Goal: Task Accomplishment & Management: Use online tool/utility

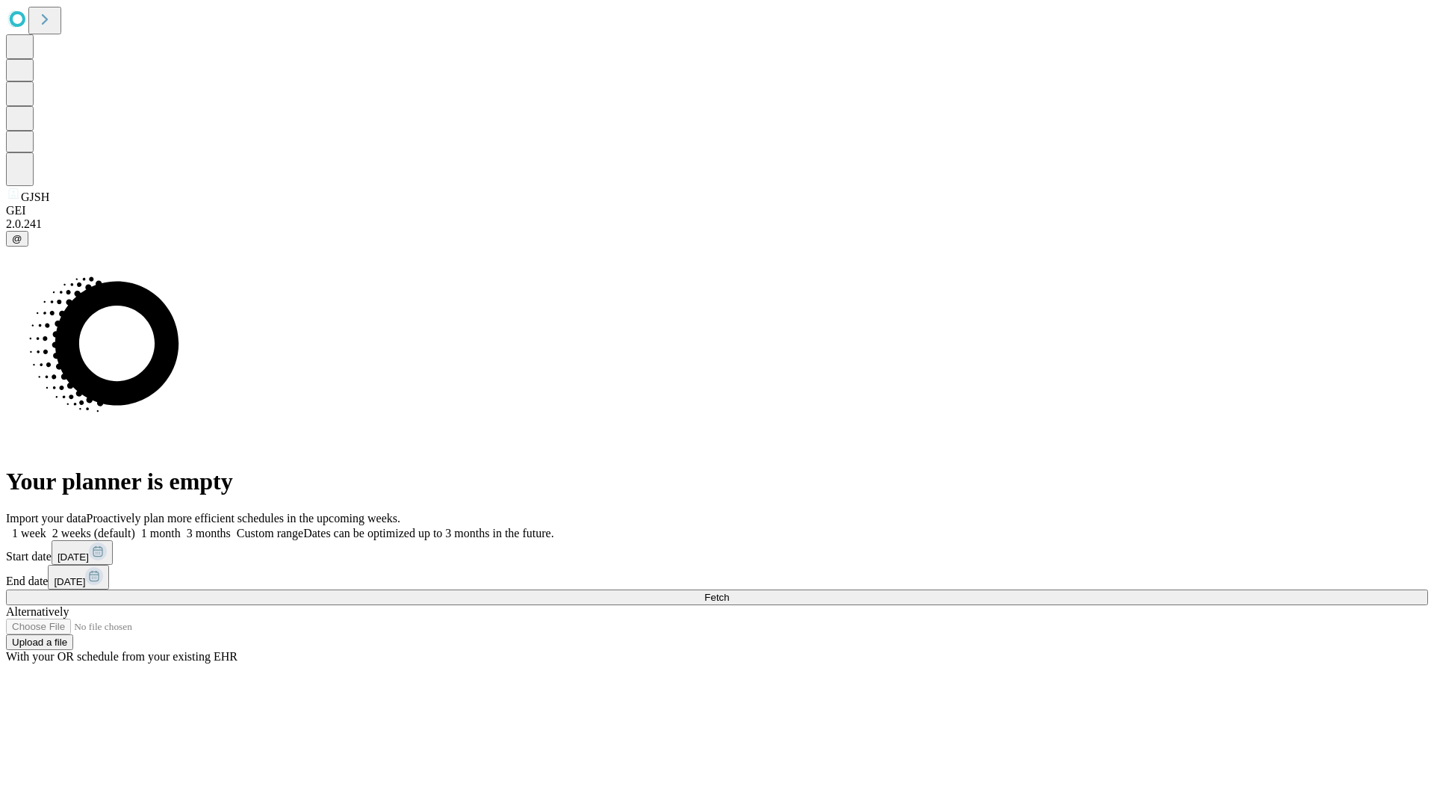
click at [729, 592] on span "Fetch" at bounding box center [716, 597] width 25 height 11
